Goal: Transaction & Acquisition: Purchase product/service

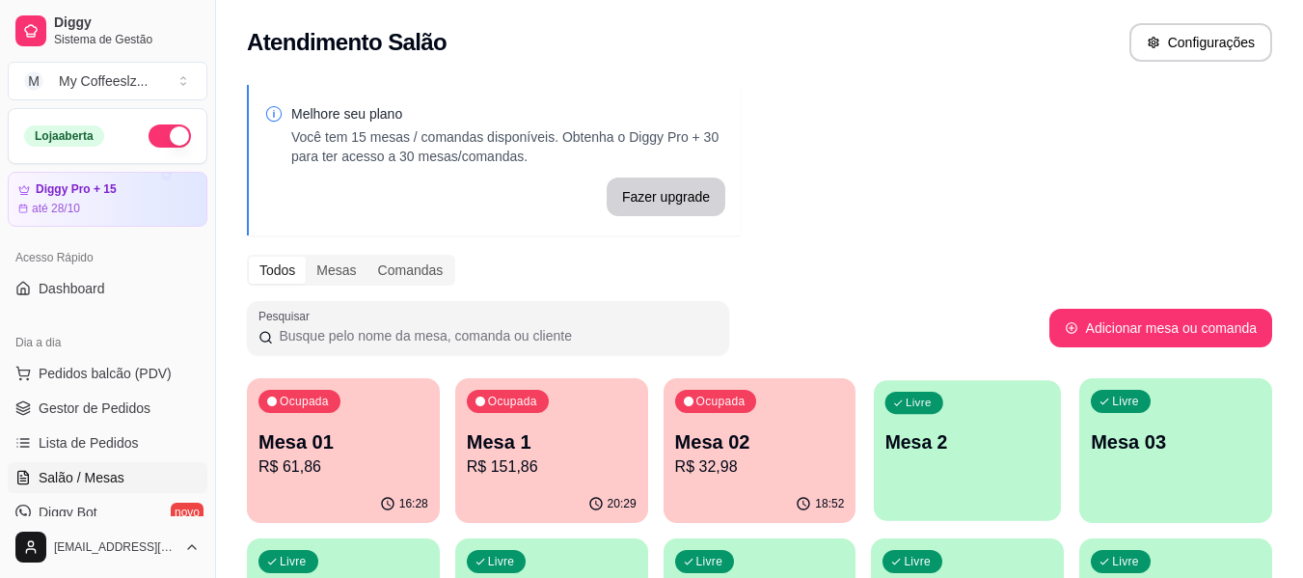
click at [989, 429] on p "Mesa 2" at bounding box center [967, 442] width 165 height 26
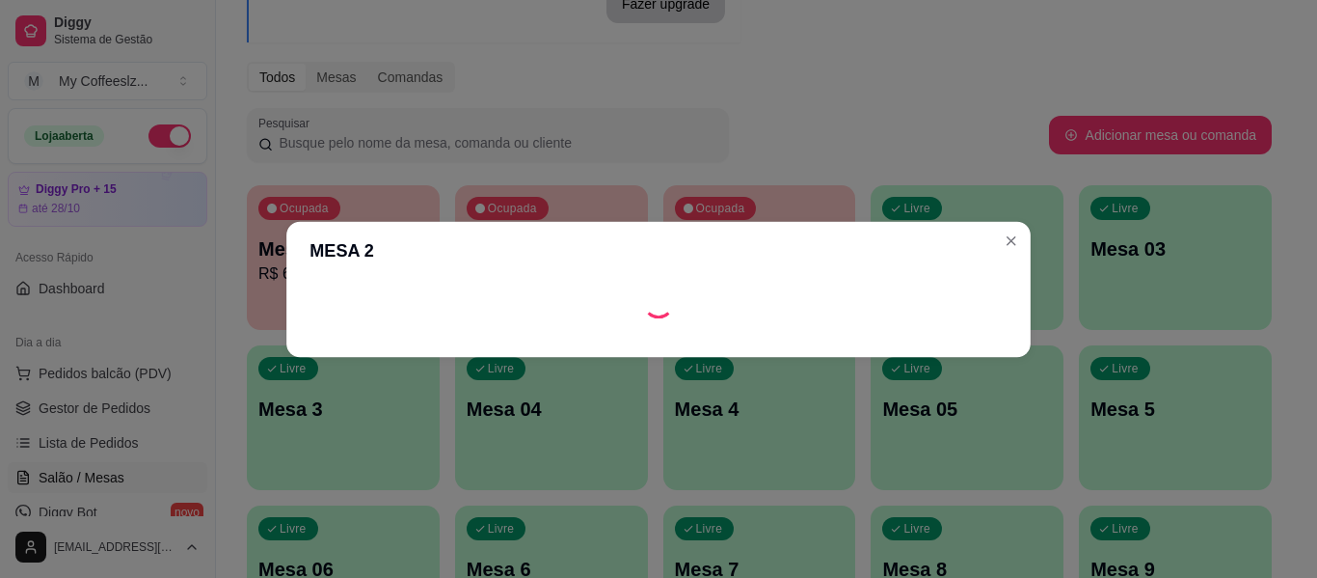
scroll to position [96, 0]
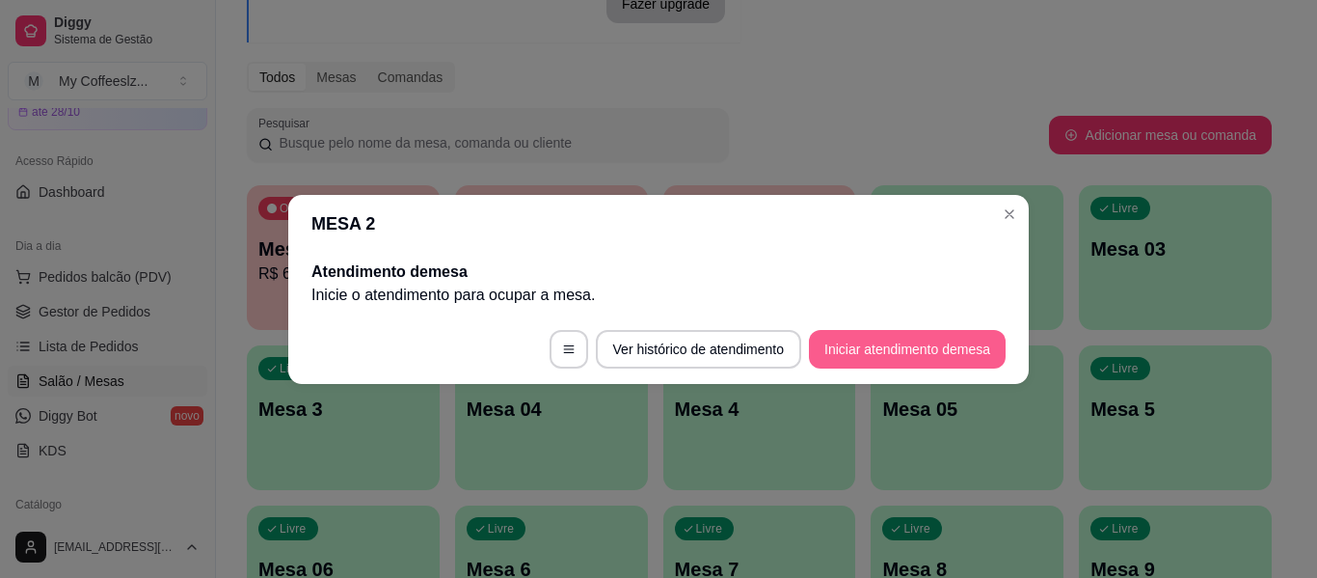
click at [854, 354] on button "Iniciar atendimento de mesa" at bounding box center [907, 349] width 197 height 39
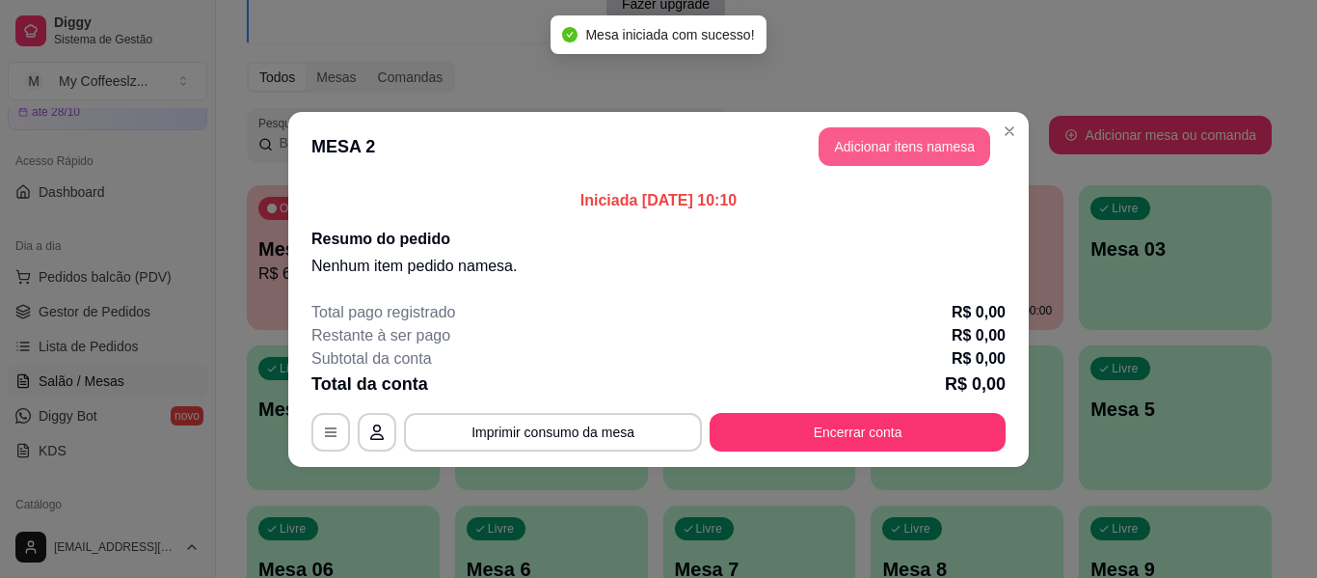
click at [908, 141] on button "Adicionar itens na mesa" at bounding box center [905, 146] width 172 height 39
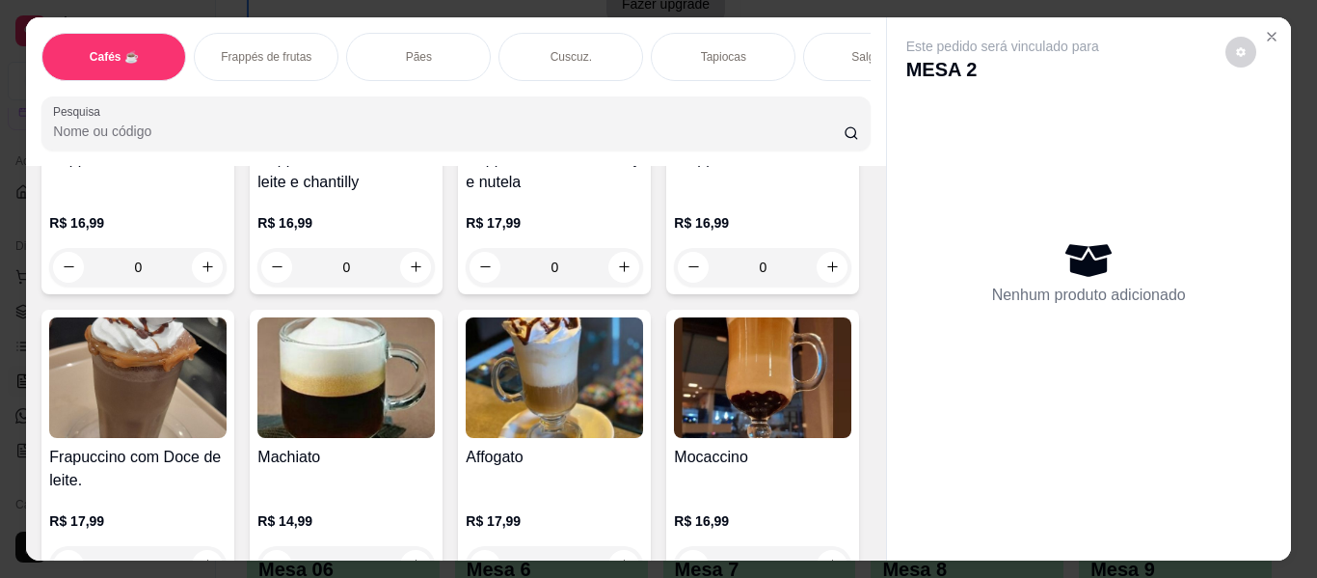
scroll to position [2025, 0]
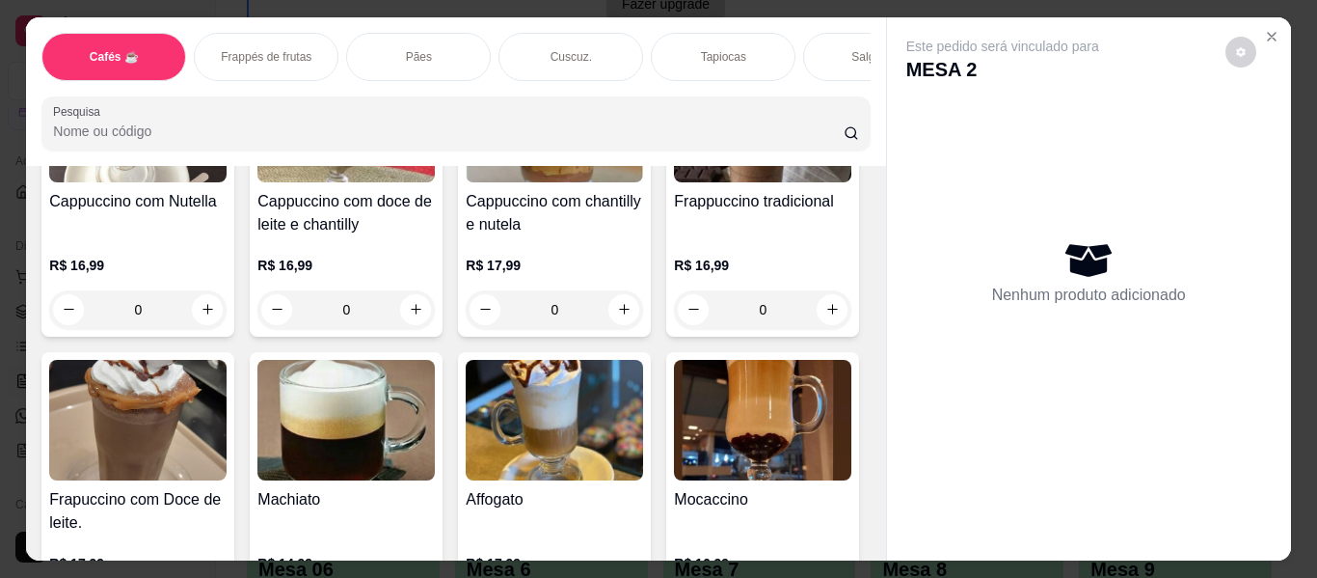
type input "1"
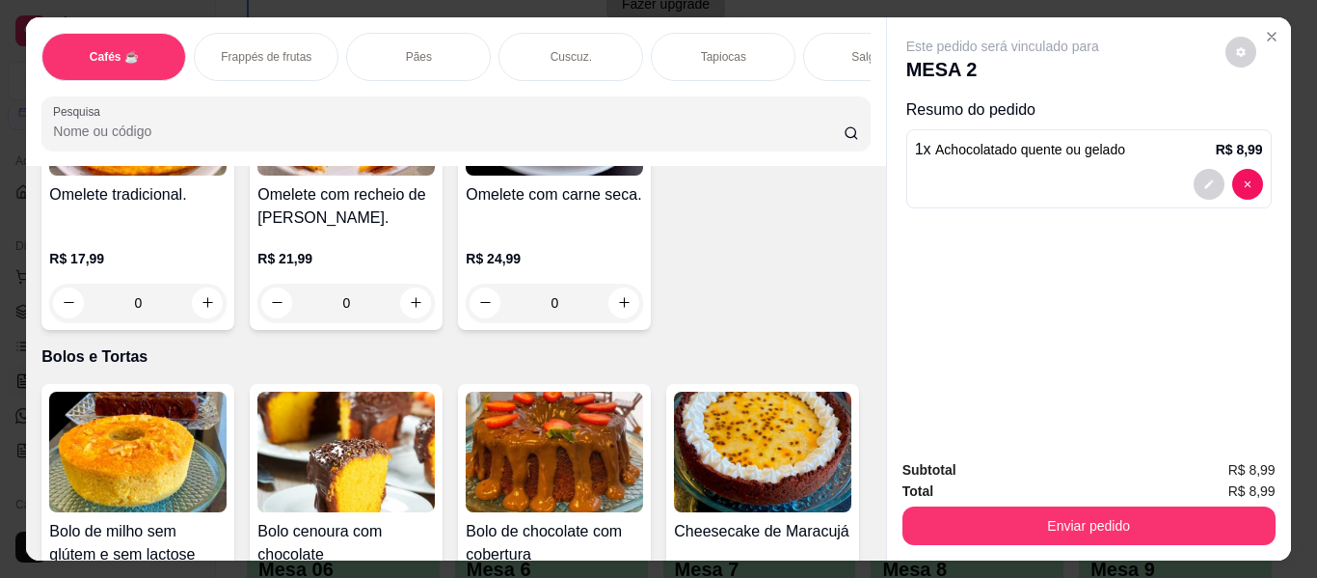
scroll to position [8099, 0]
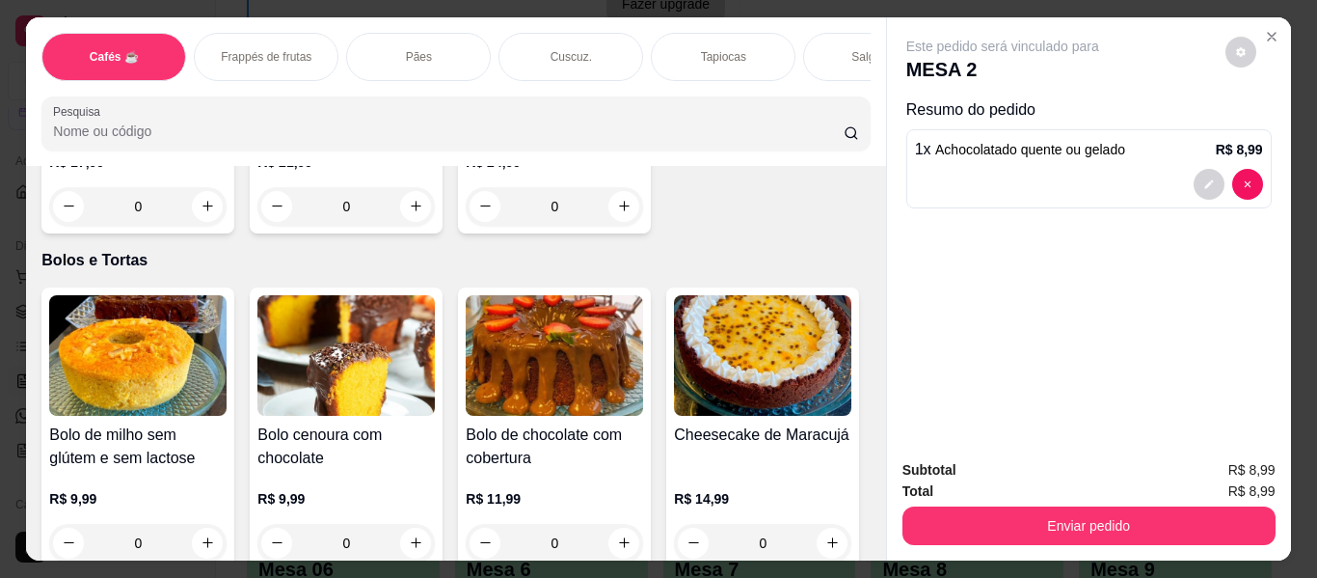
type input "2"
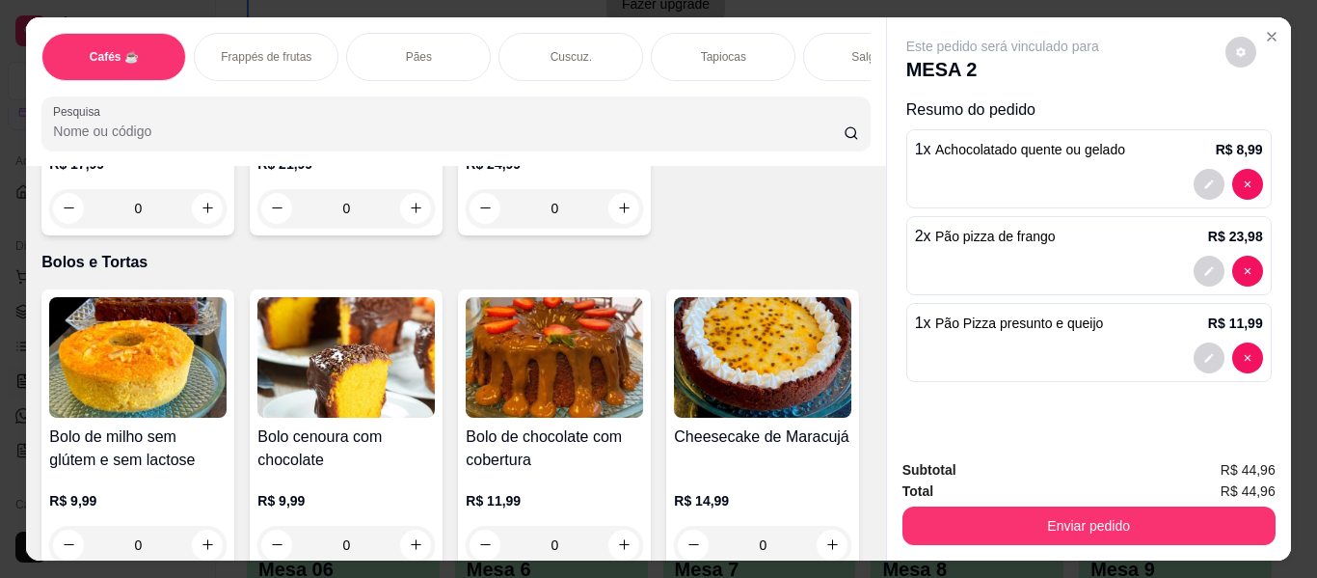
type input "3"
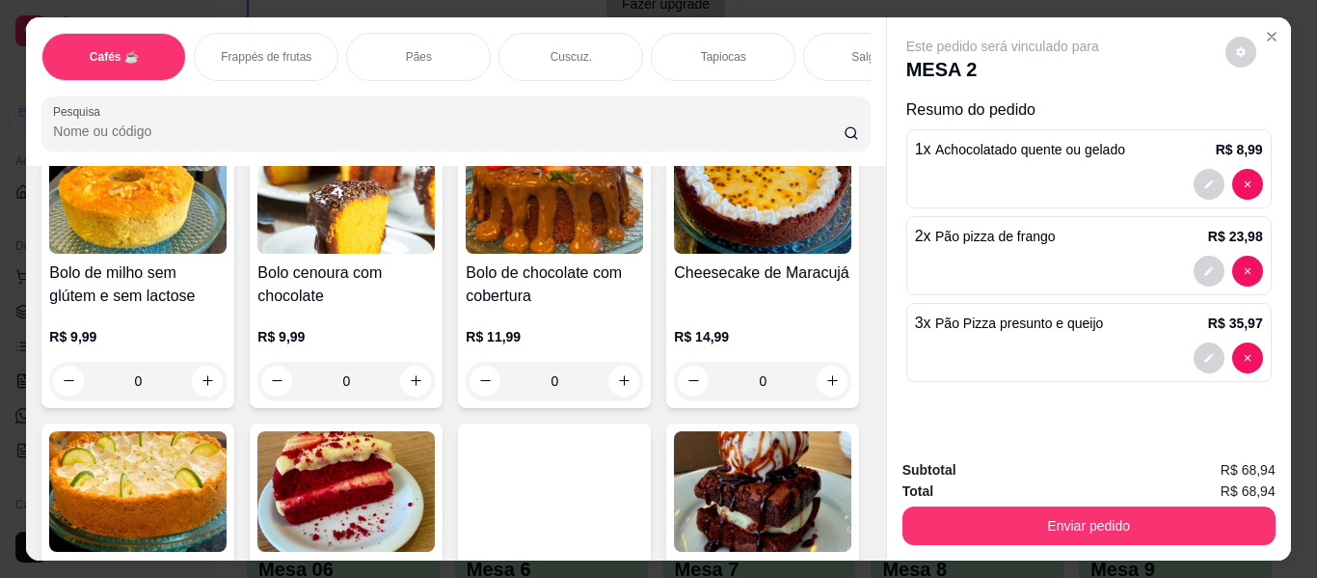
scroll to position [8292, 0]
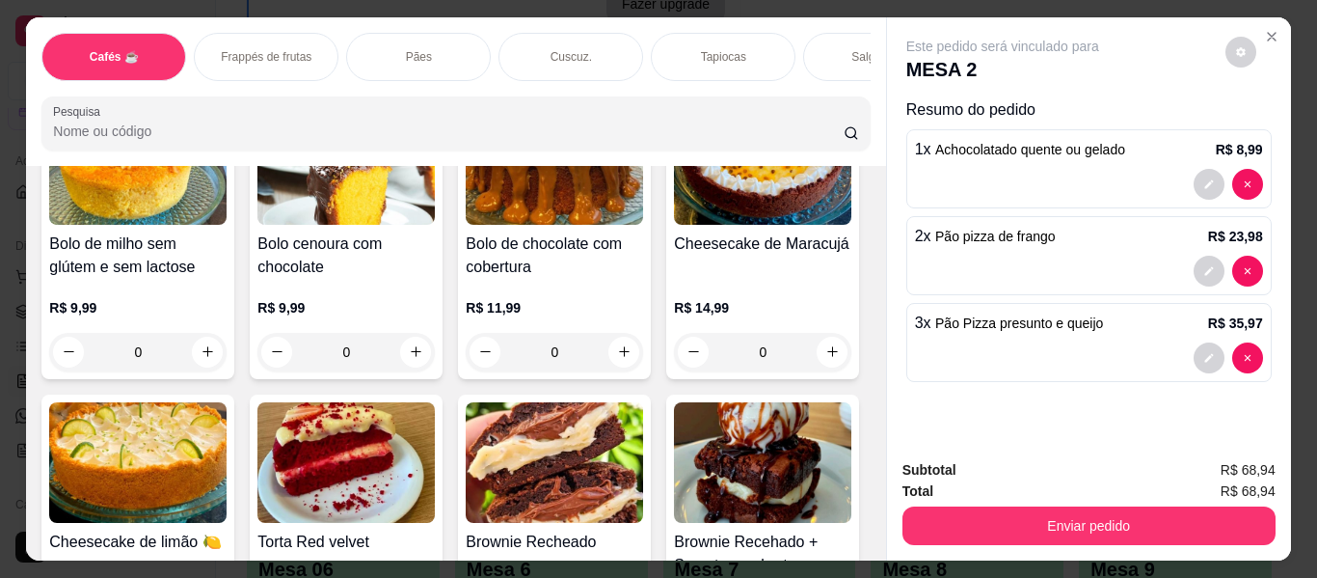
type input "1"
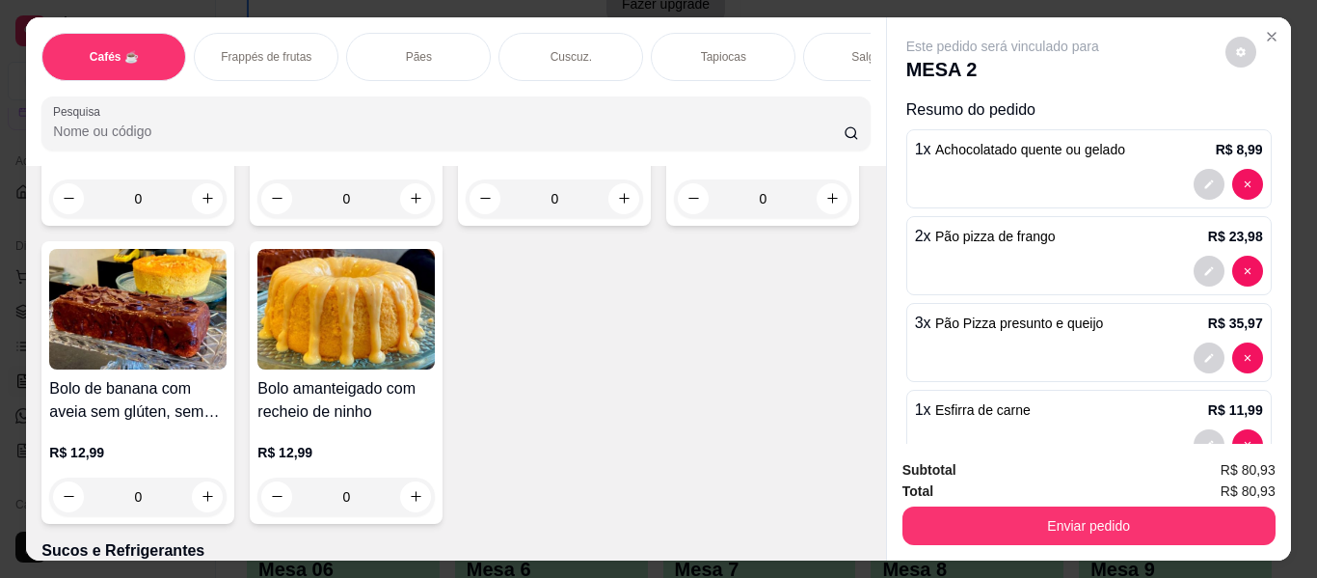
scroll to position [8774, 0]
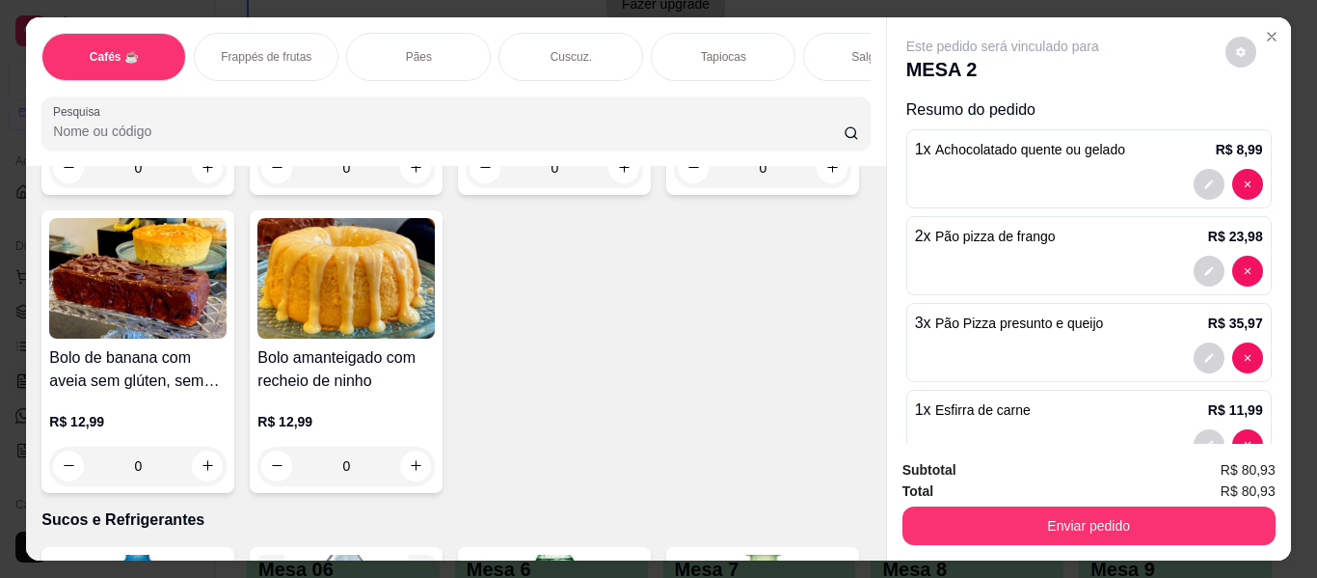
type input "1"
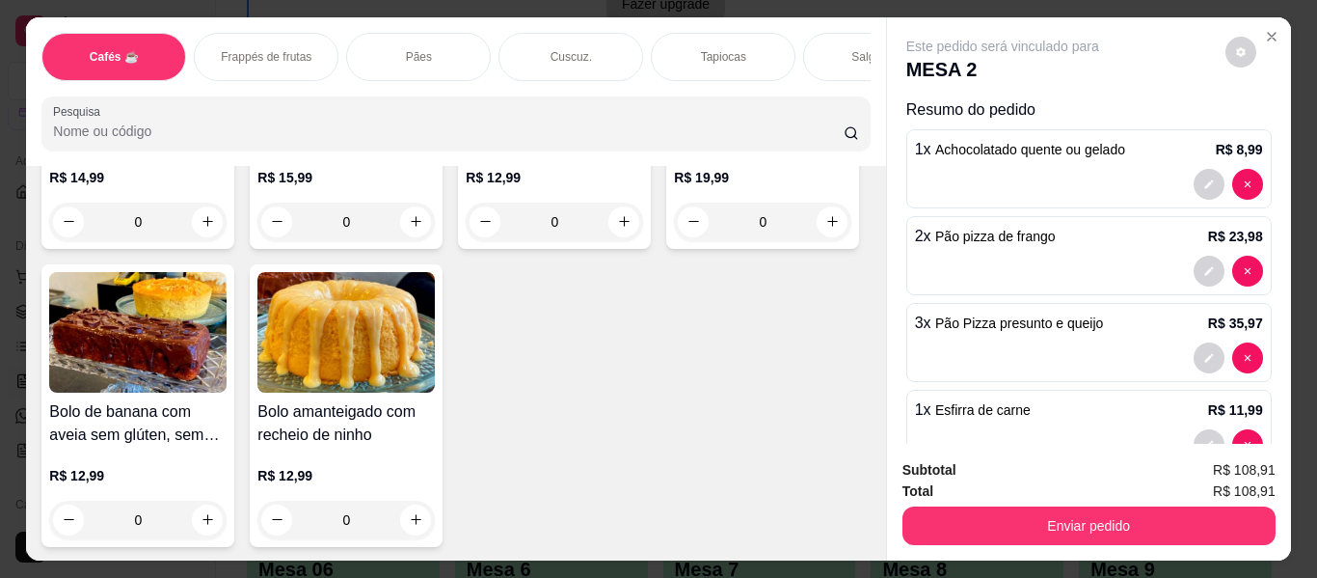
scroll to position [8678, 0]
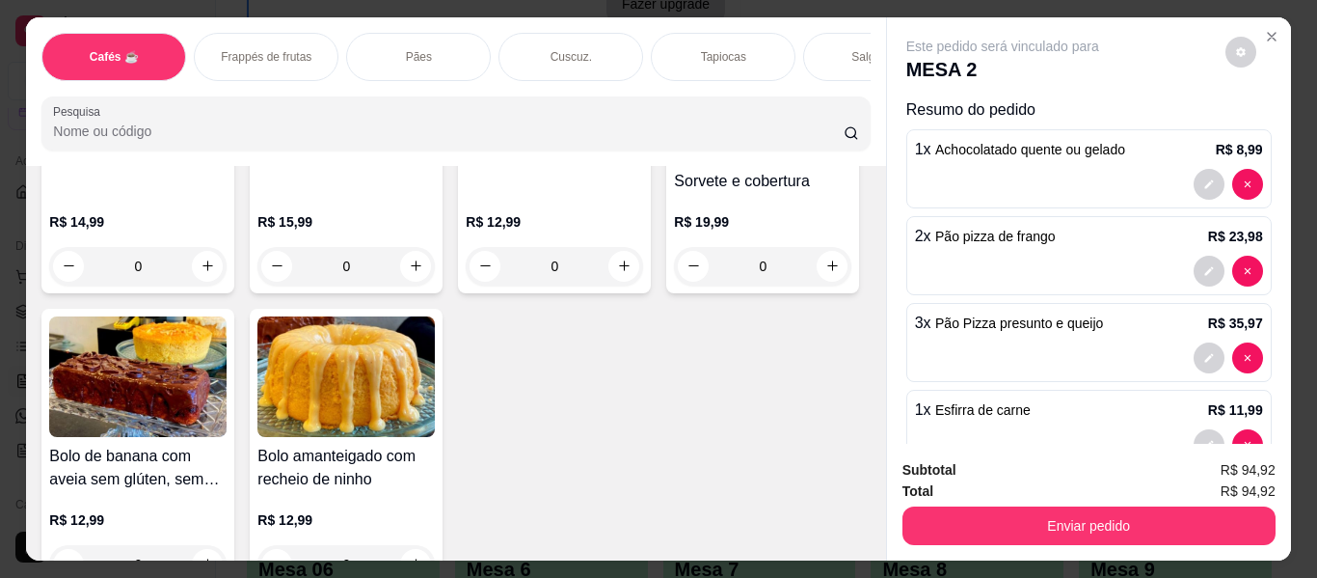
type input "1"
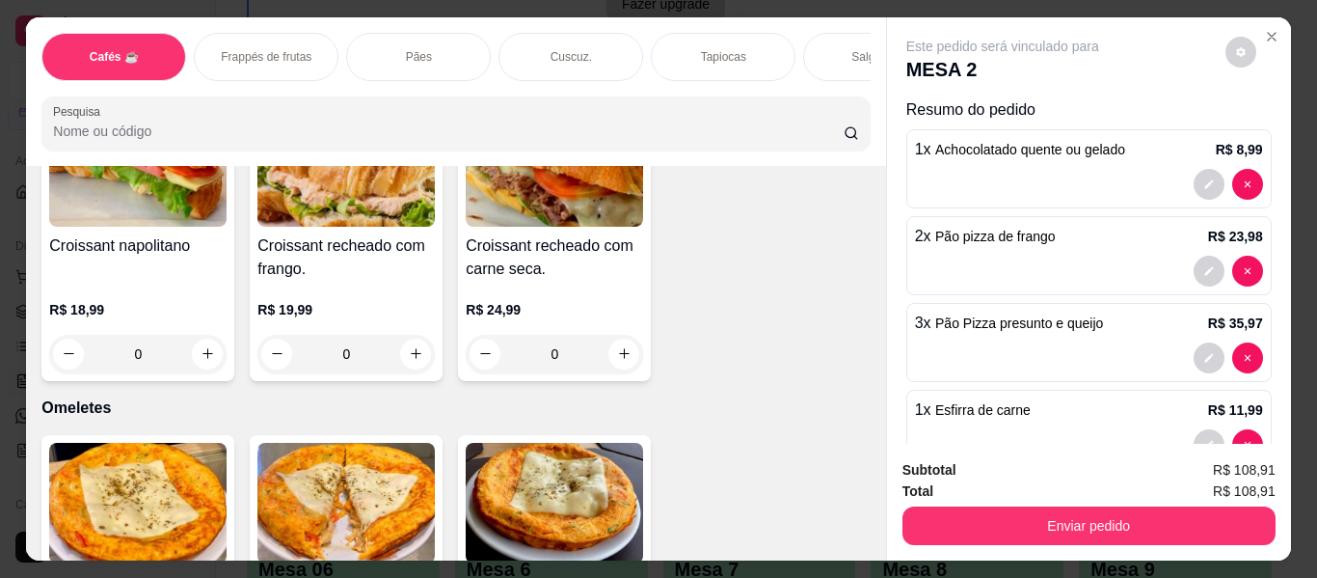
scroll to position [7617, 0]
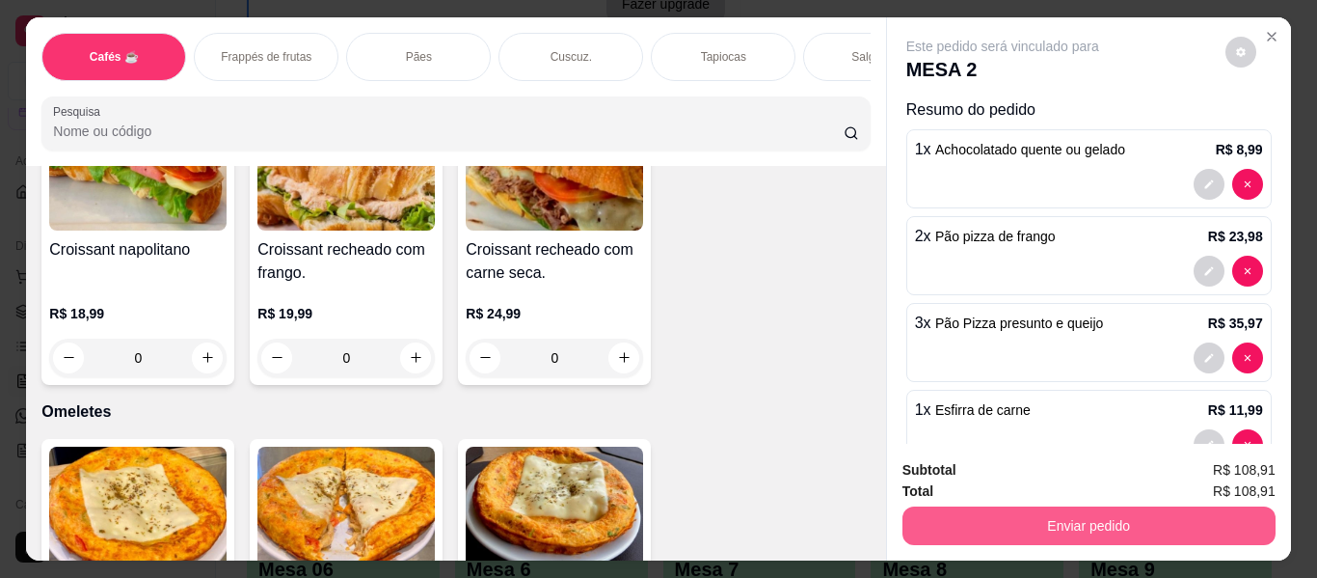
click at [1124, 523] on button "Enviar pedido" at bounding box center [1089, 525] width 373 height 39
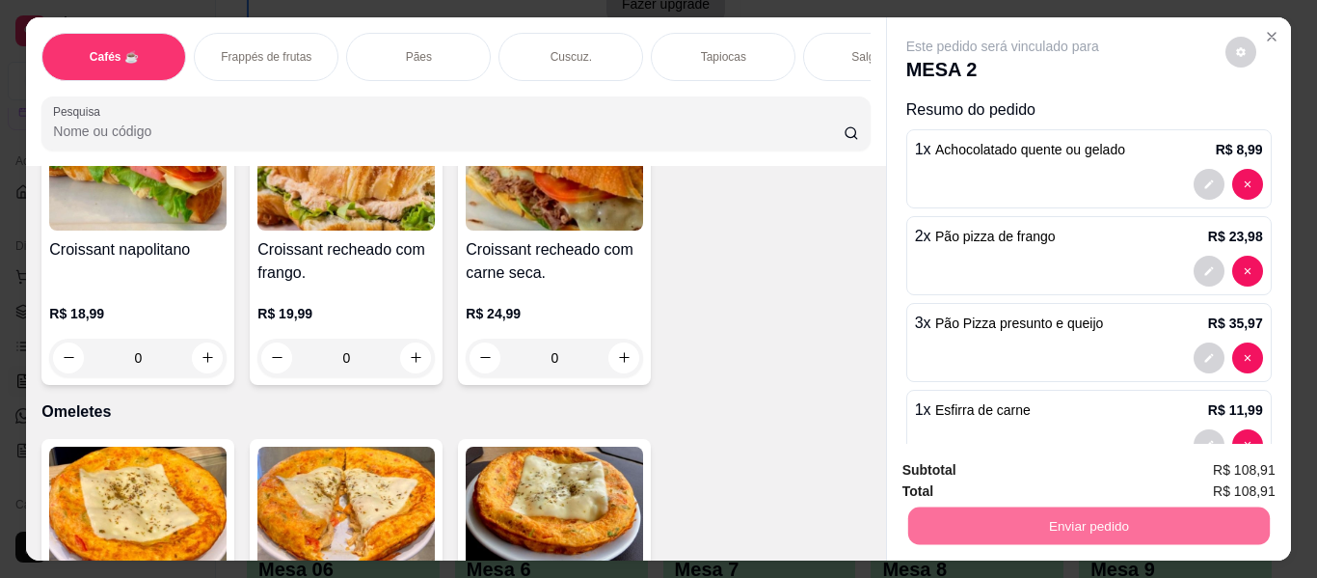
click at [1248, 460] on button "Enviar pedido" at bounding box center [1225, 471] width 109 height 37
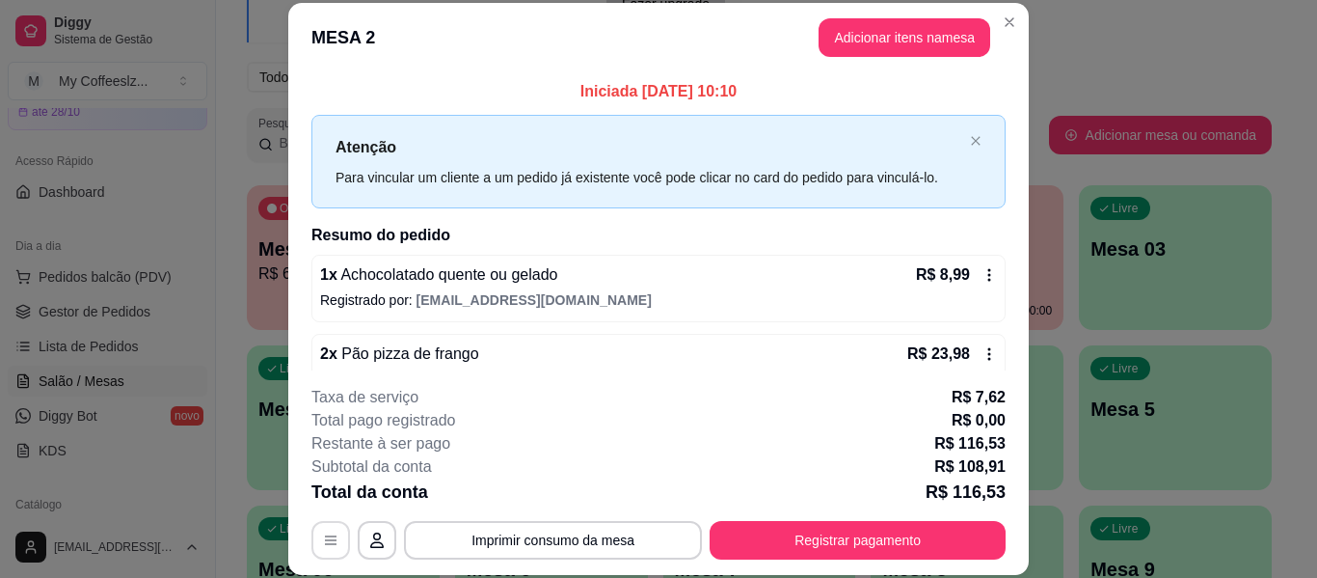
click at [311, 533] on button "button" at bounding box center [330, 540] width 39 height 39
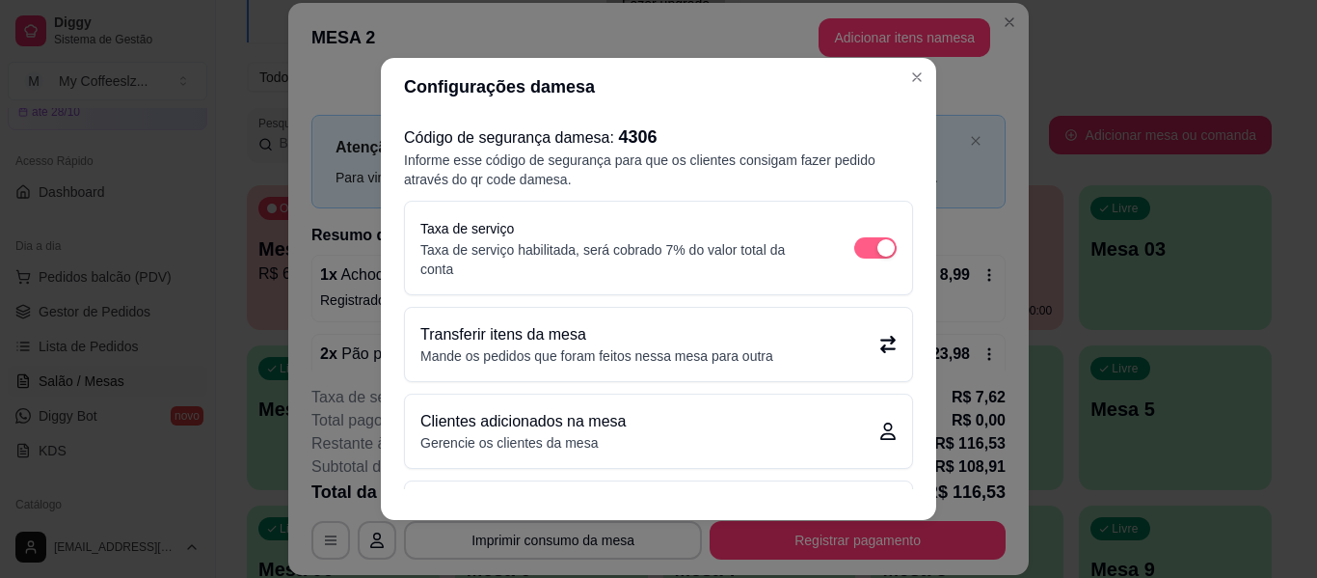
click at [854, 243] on span "button" at bounding box center [875, 247] width 42 height 21
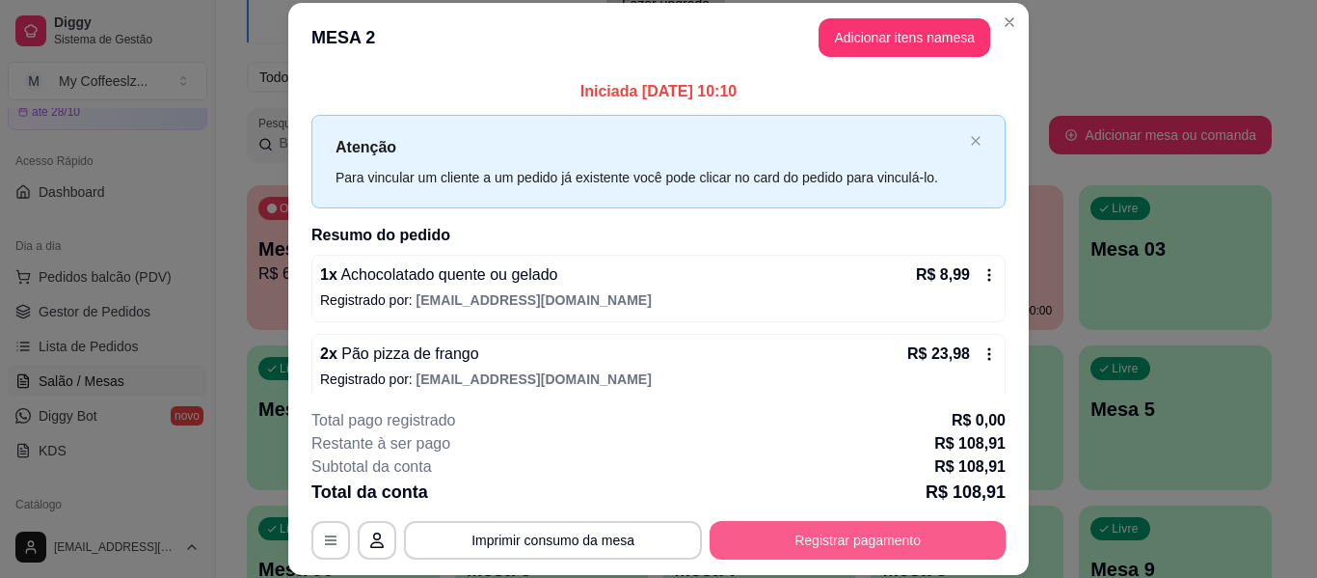
click at [877, 540] on button "Registrar pagamento" at bounding box center [858, 540] width 296 height 39
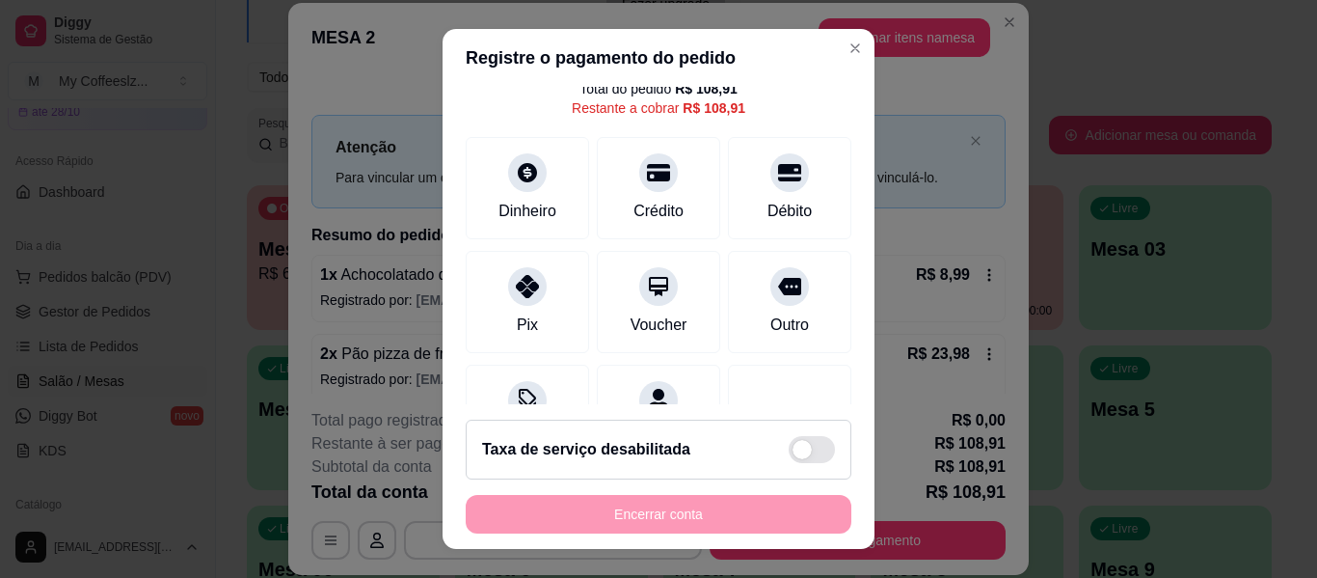
scroll to position [178, 0]
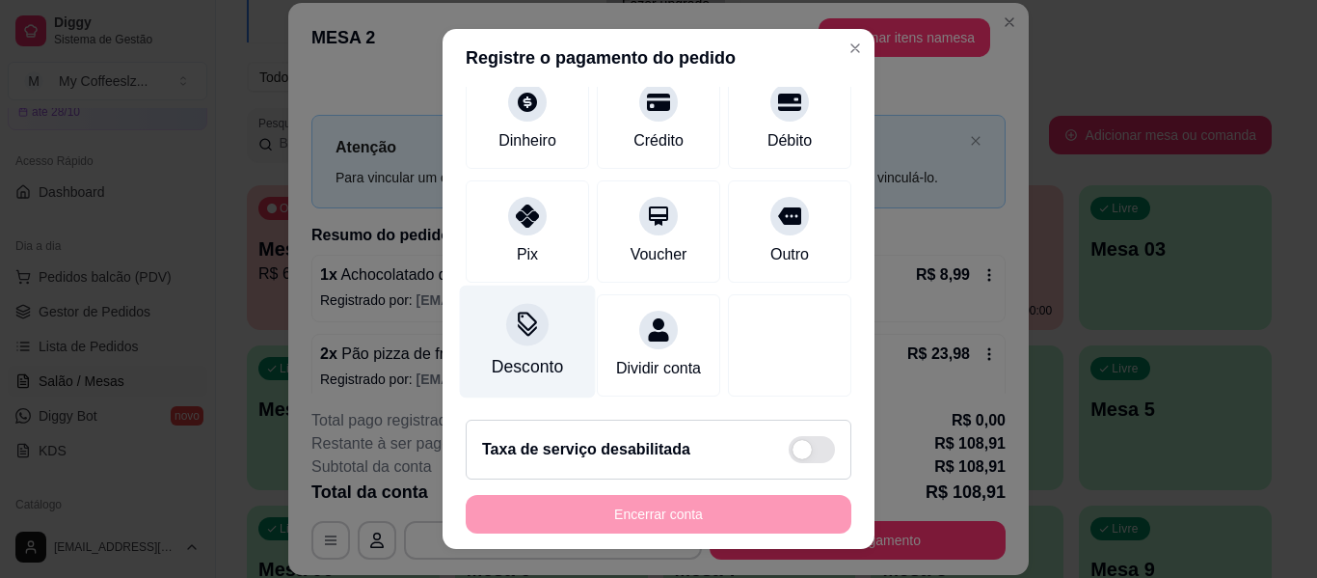
click at [531, 354] on div "Desconto" at bounding box center [527, 366] width 71 height 25
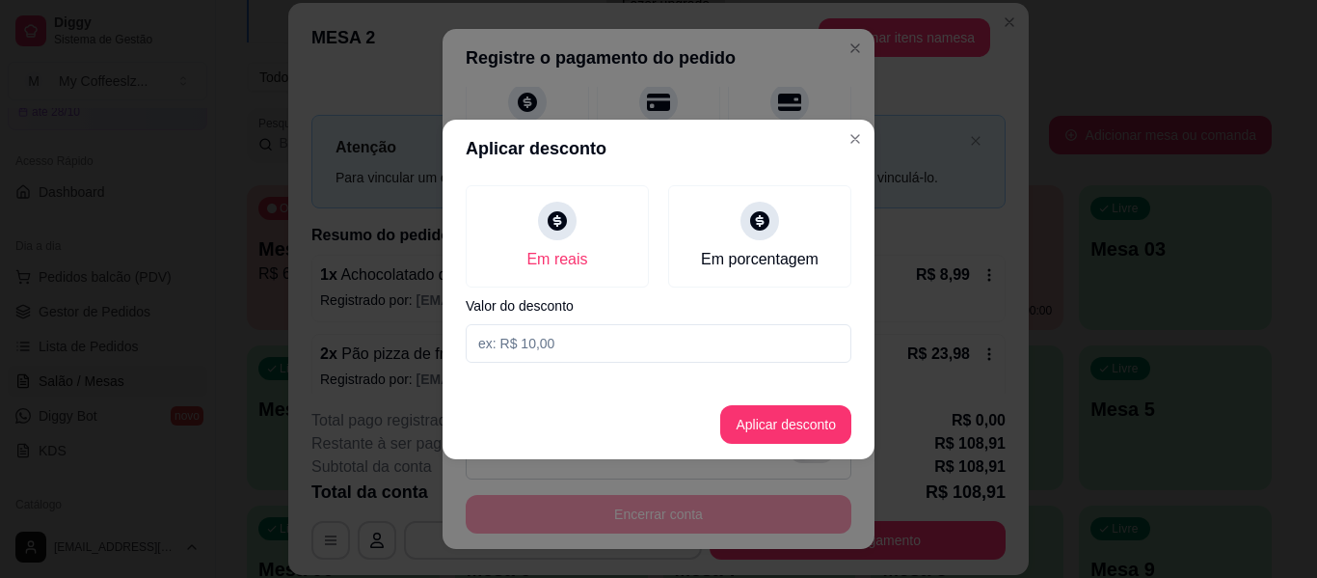
click at [652, 347] on input at bounding box center [659, 343] width 386 height 39
type input "0,00"
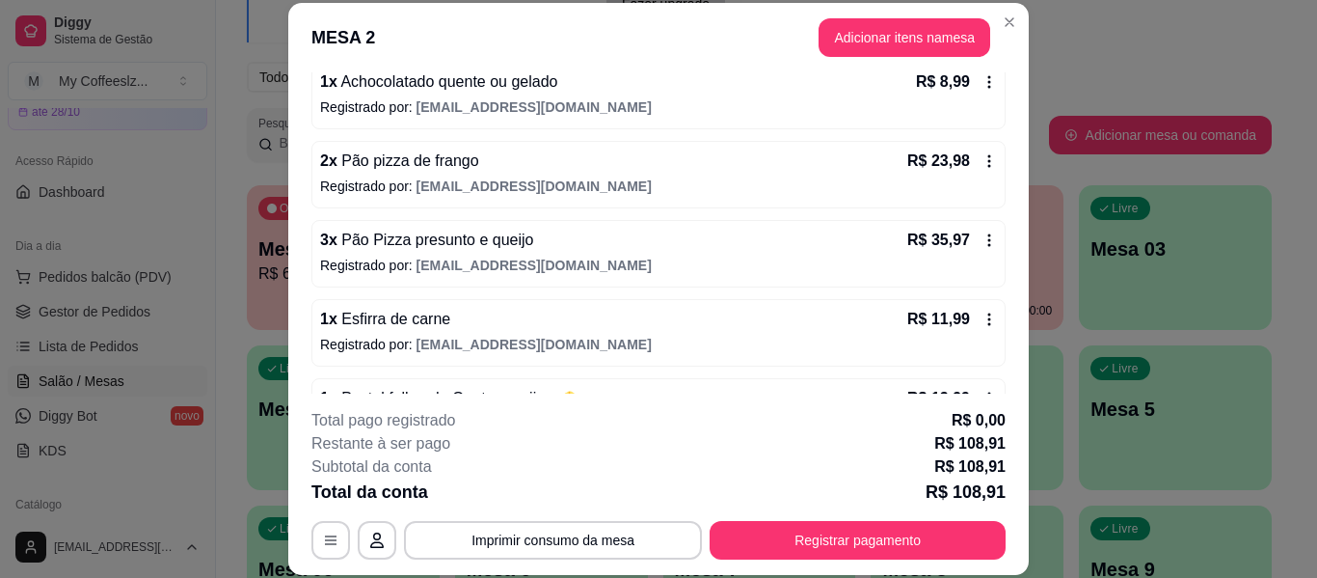
scroll to position [289, 0]
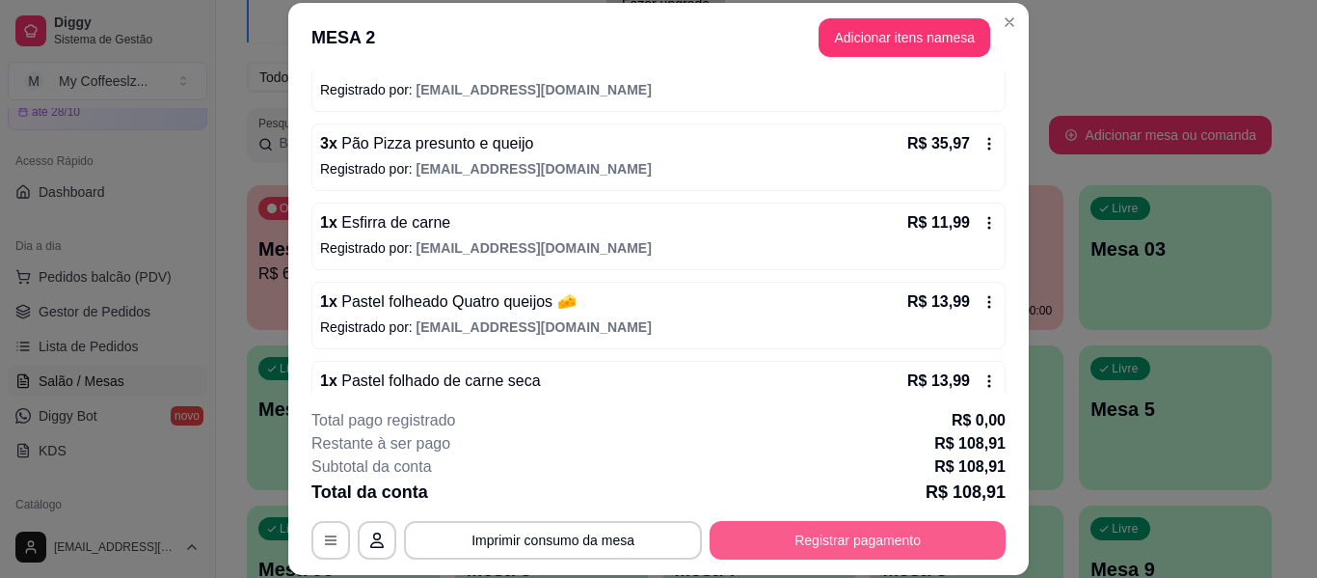
click at [837, 540] on button "Registrar pagamento" at bounding box center [858, 540] width 296 height 39
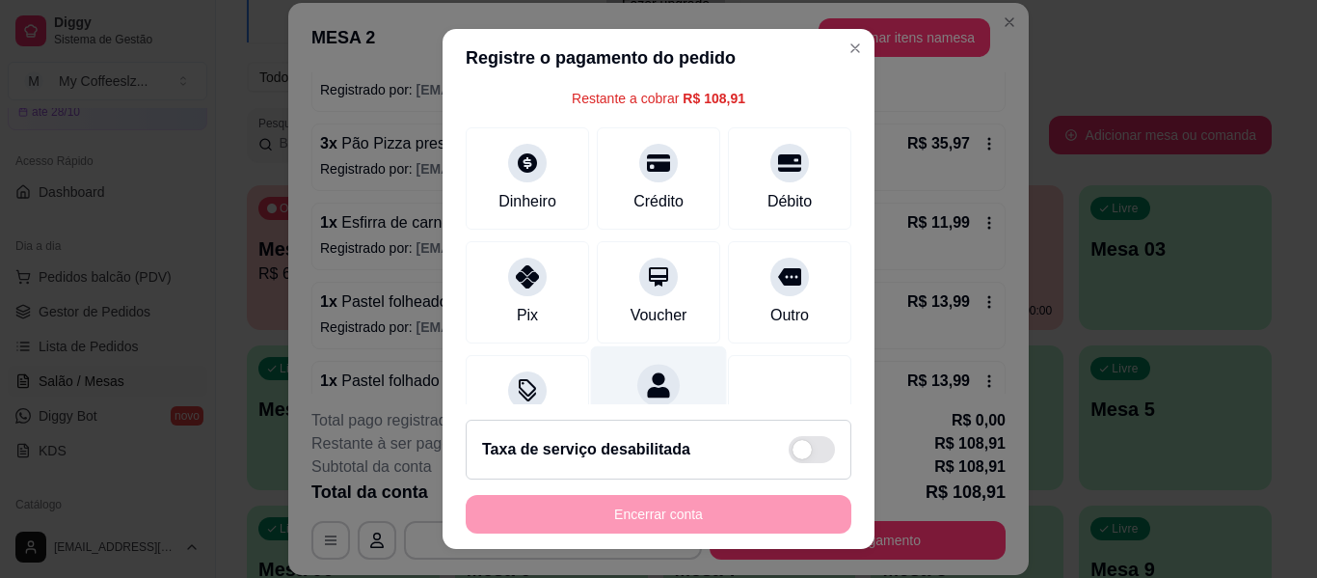
scroll to position [178, 0]
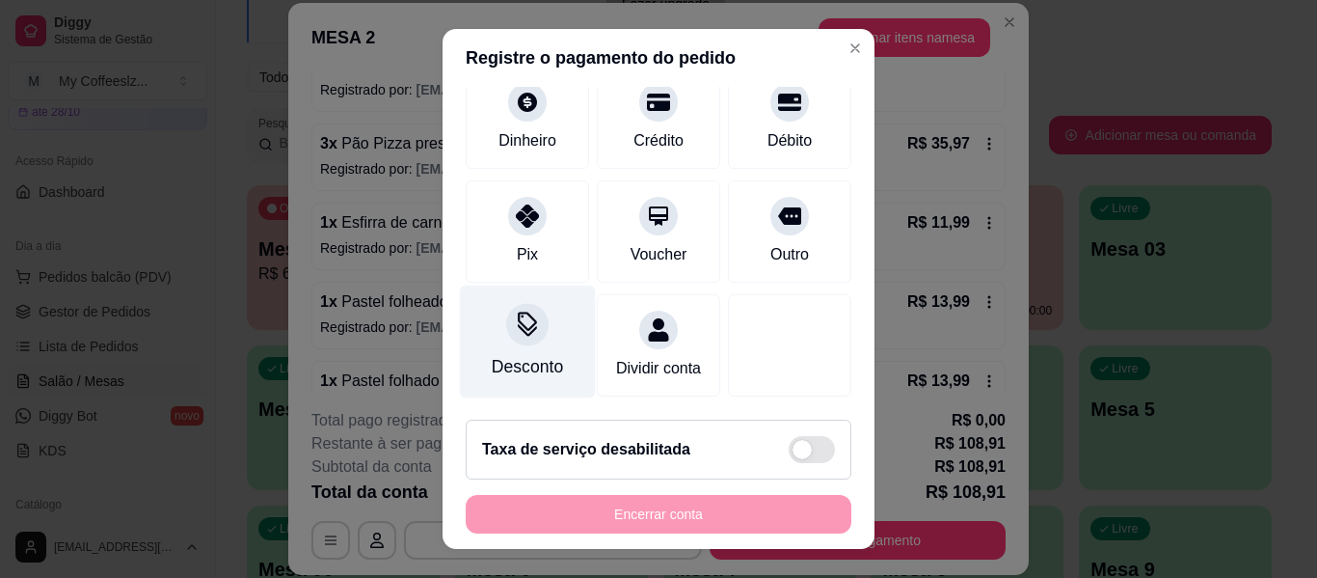
click at [500, 355] on div "Desconto" at bounding box center [527, 366] width 71 height 25
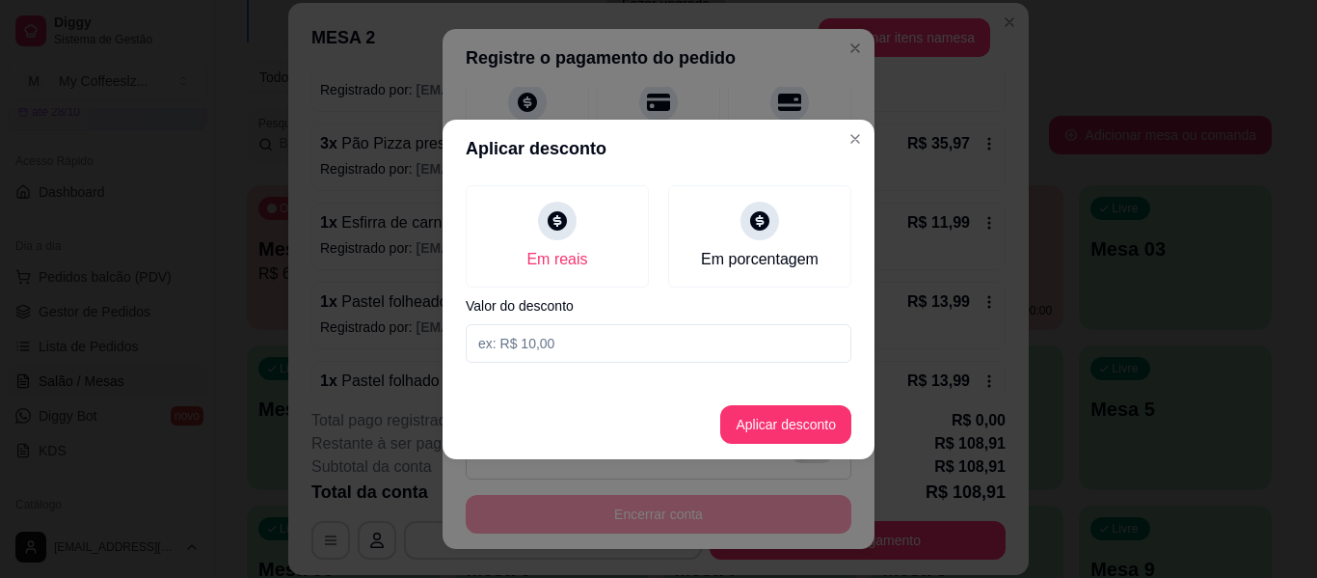
click at [606, 341] on input at bounding box center [659, 343] width 386 height 39
type input "15,00"
click at [773, 424] on button "Aplicar desconto" at bounding box center [785, 424] width 131 height 39
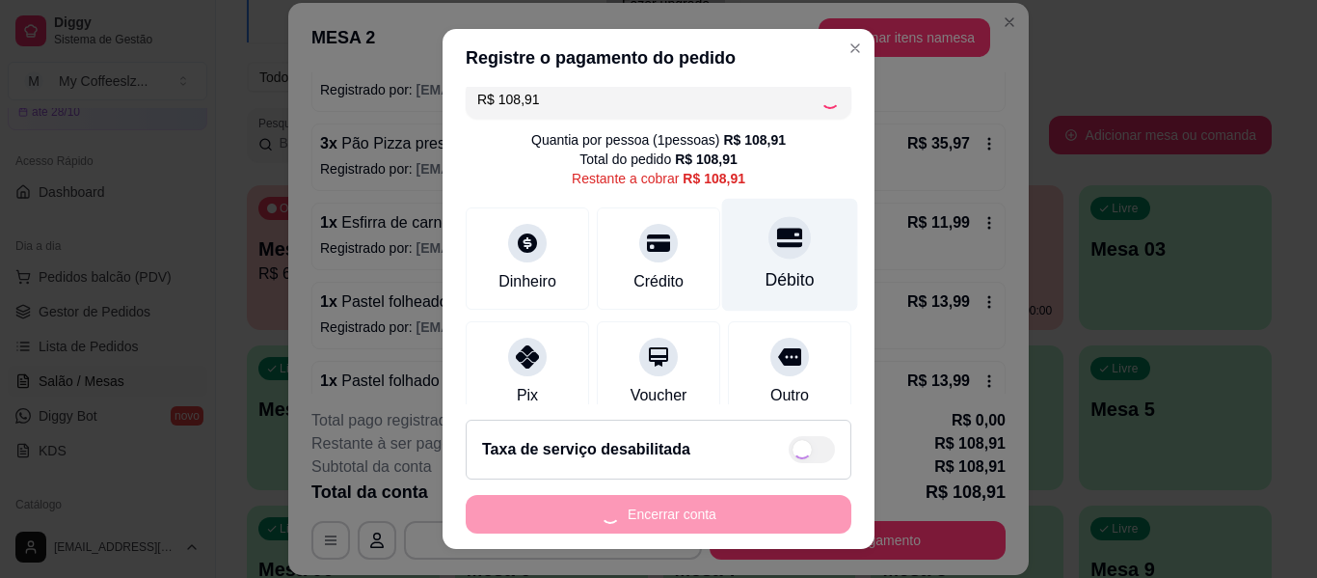
scroll to position [0, 0]
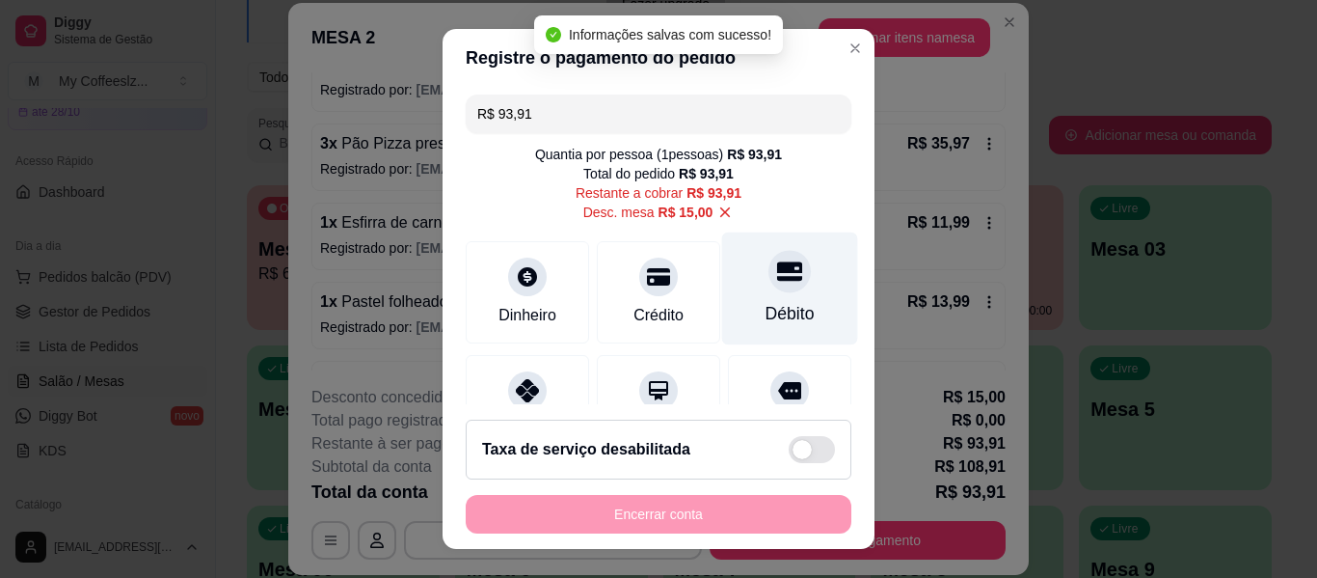
click at [768, 285] on div at bounding box center [789, 271] width 42 height 42
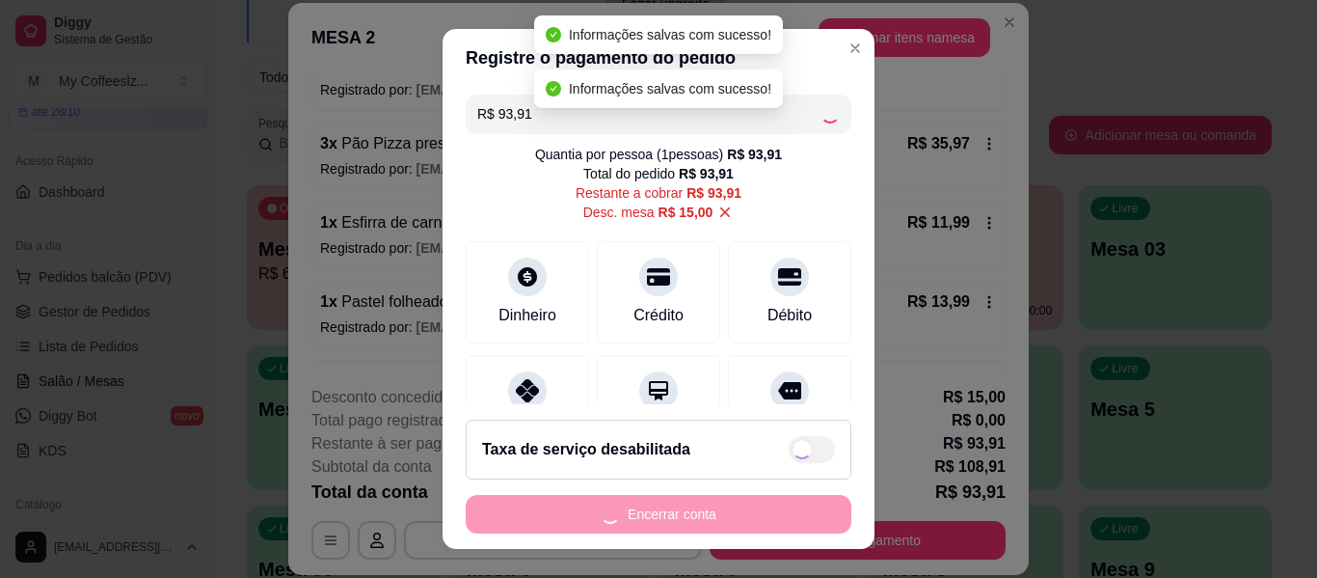
type input "R$ 0,00"
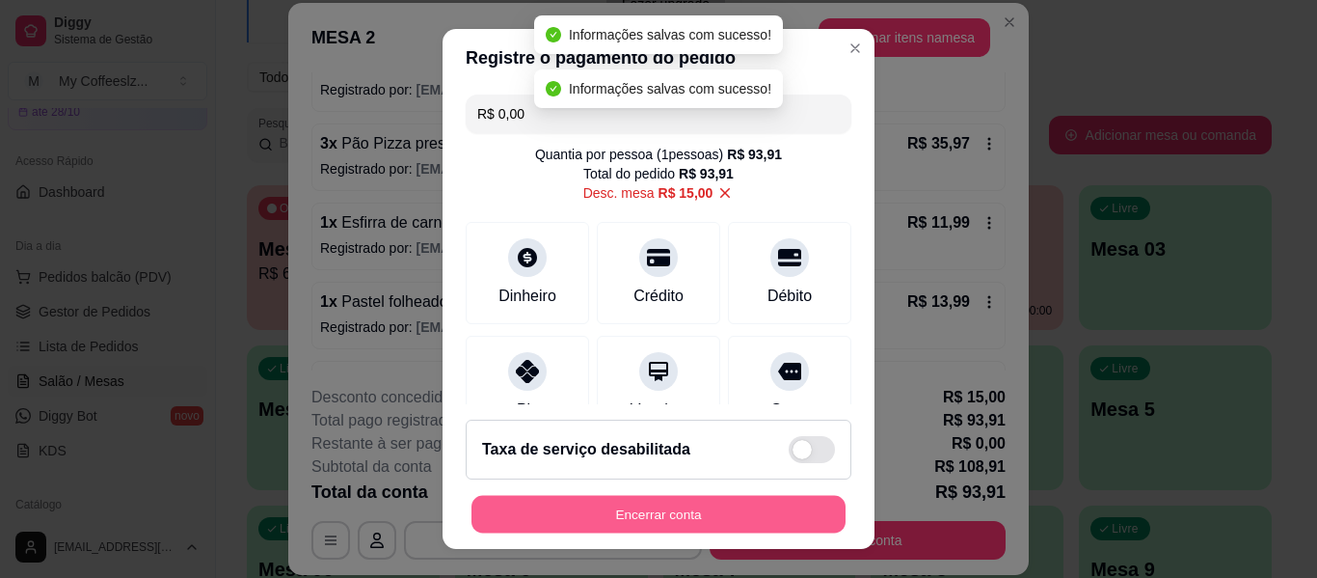
click at [674, 510] on button "Encerrar conta" at bounding box center [659, 515] width 374 height 38
